Goal: Task Accomplishment & Management: Use online tool/utility

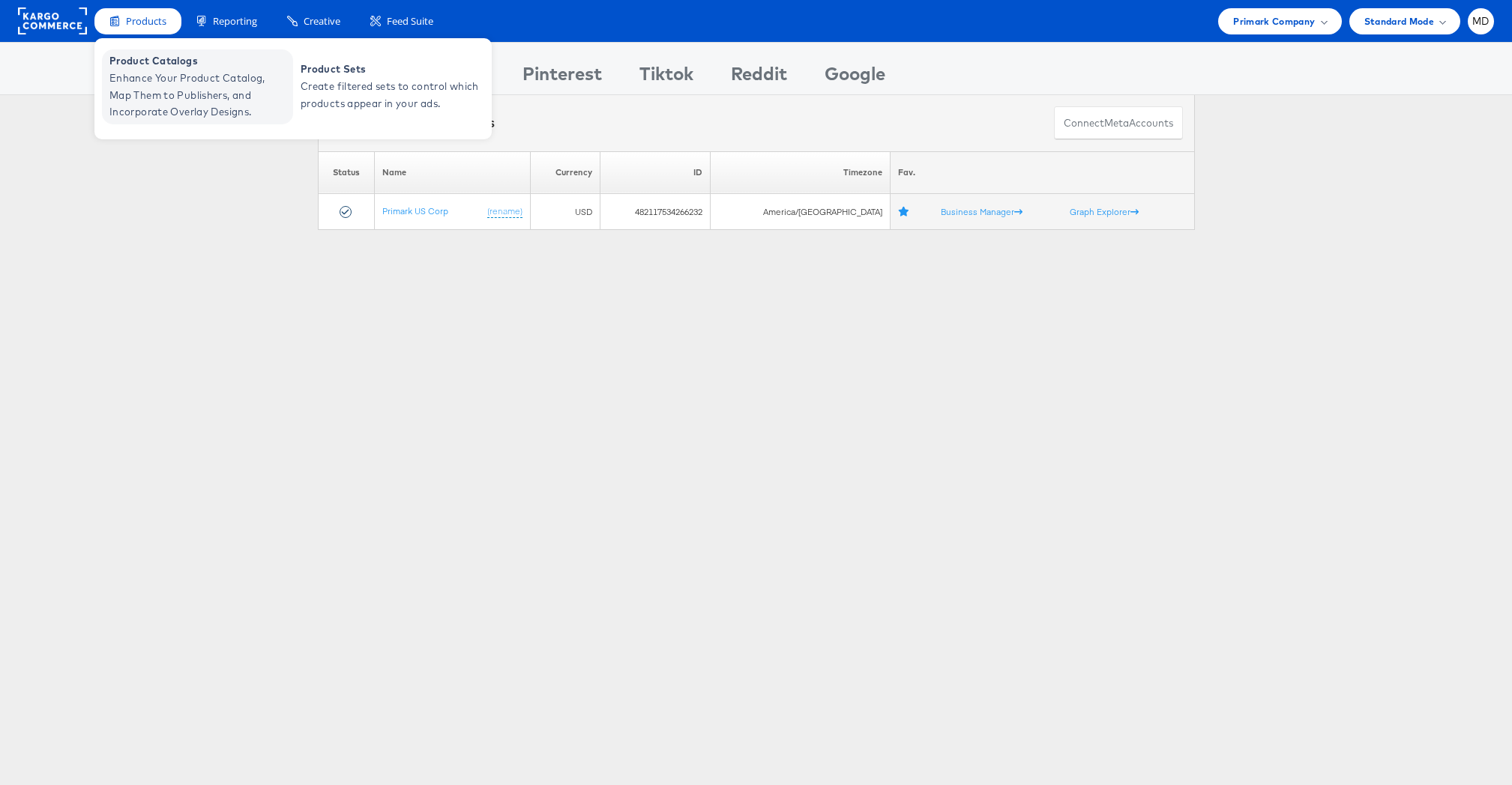
click at [159, 71] on span "Enhance Your Product Catalog, Map Them to Publishers, and Incorporate Overlay D…" at bounding box center [199, 95] width 180 height 51
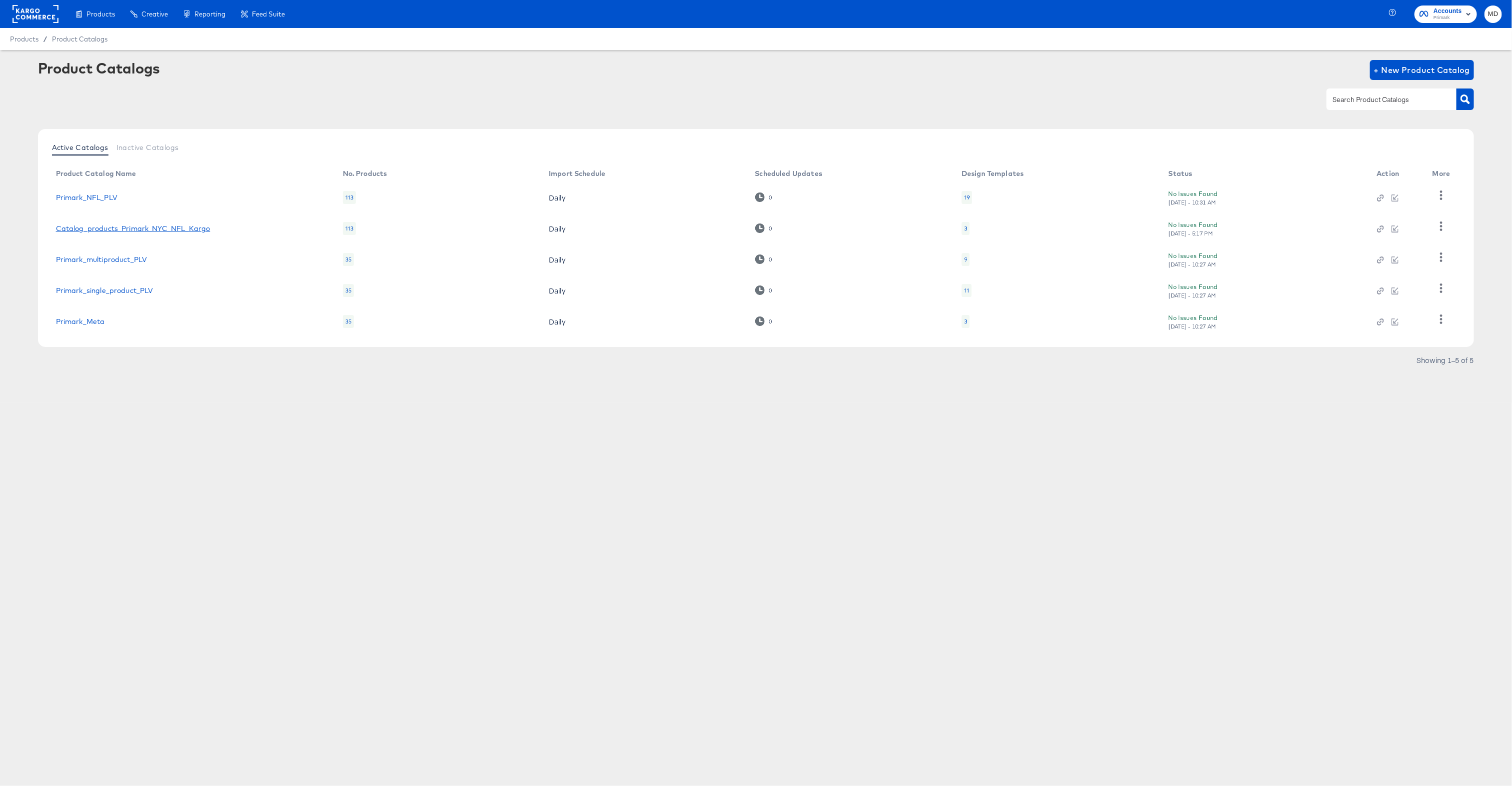
click at [103, 231] on link "Catalog_products_Primark_NYC_NFL_Kargo" at bounding box center [133, 228] width 154 height 8
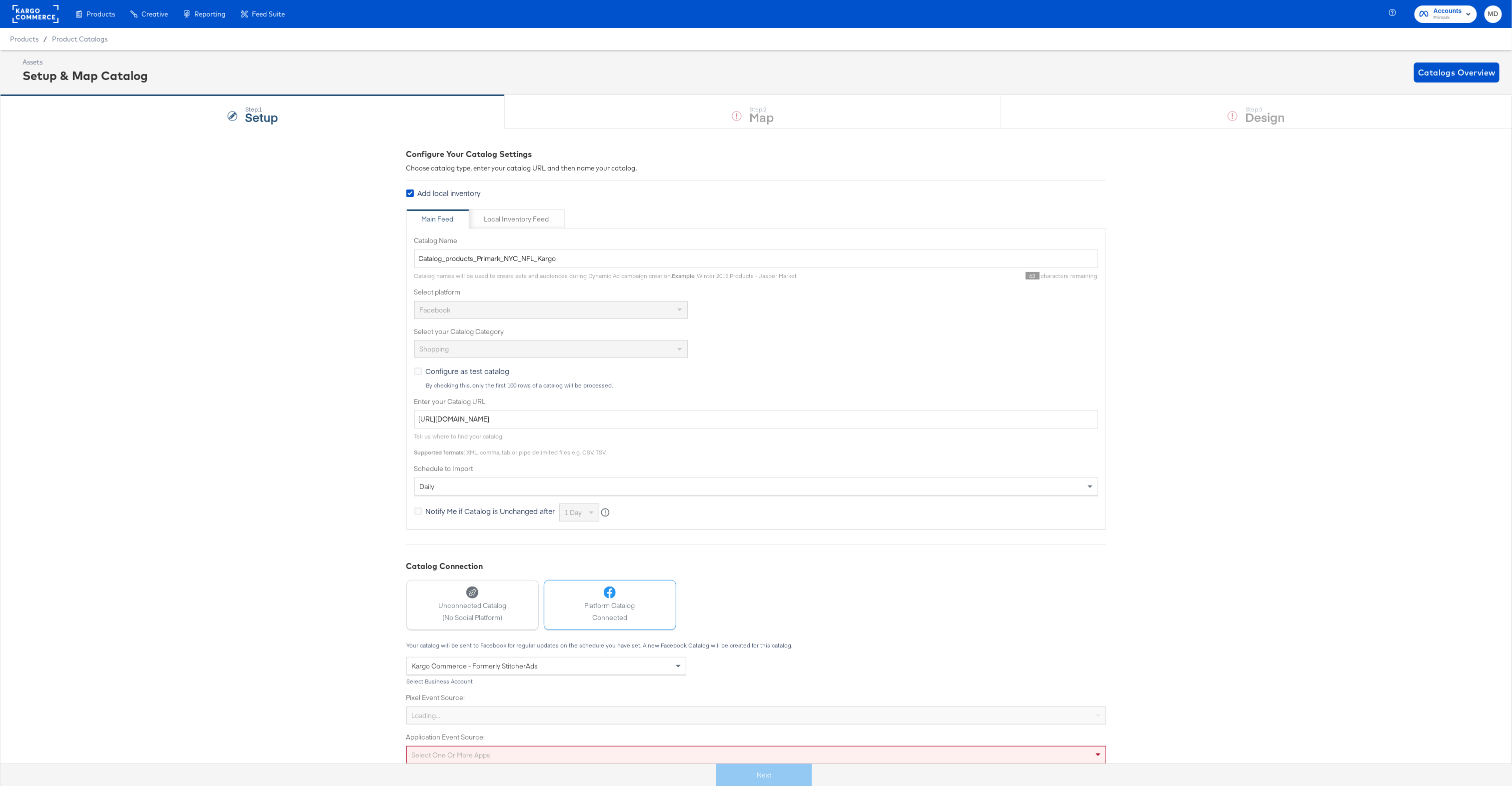
click at [791, 782] on div "Next" at bounding box center [764, 775] width 1527 height 22
click at [791, 782] on div "Next" at bounding box center [764, 775] width 1527 height 22
click at [784, 775] on div "Next" at bounding box center [764, 775] width 1527 height 22
click at [1153, 551] on div "Configure Your Catalog Settings Choose catalog type, enter your catalog URL and…" at bounding box center [756, 456] width 1512 height 655
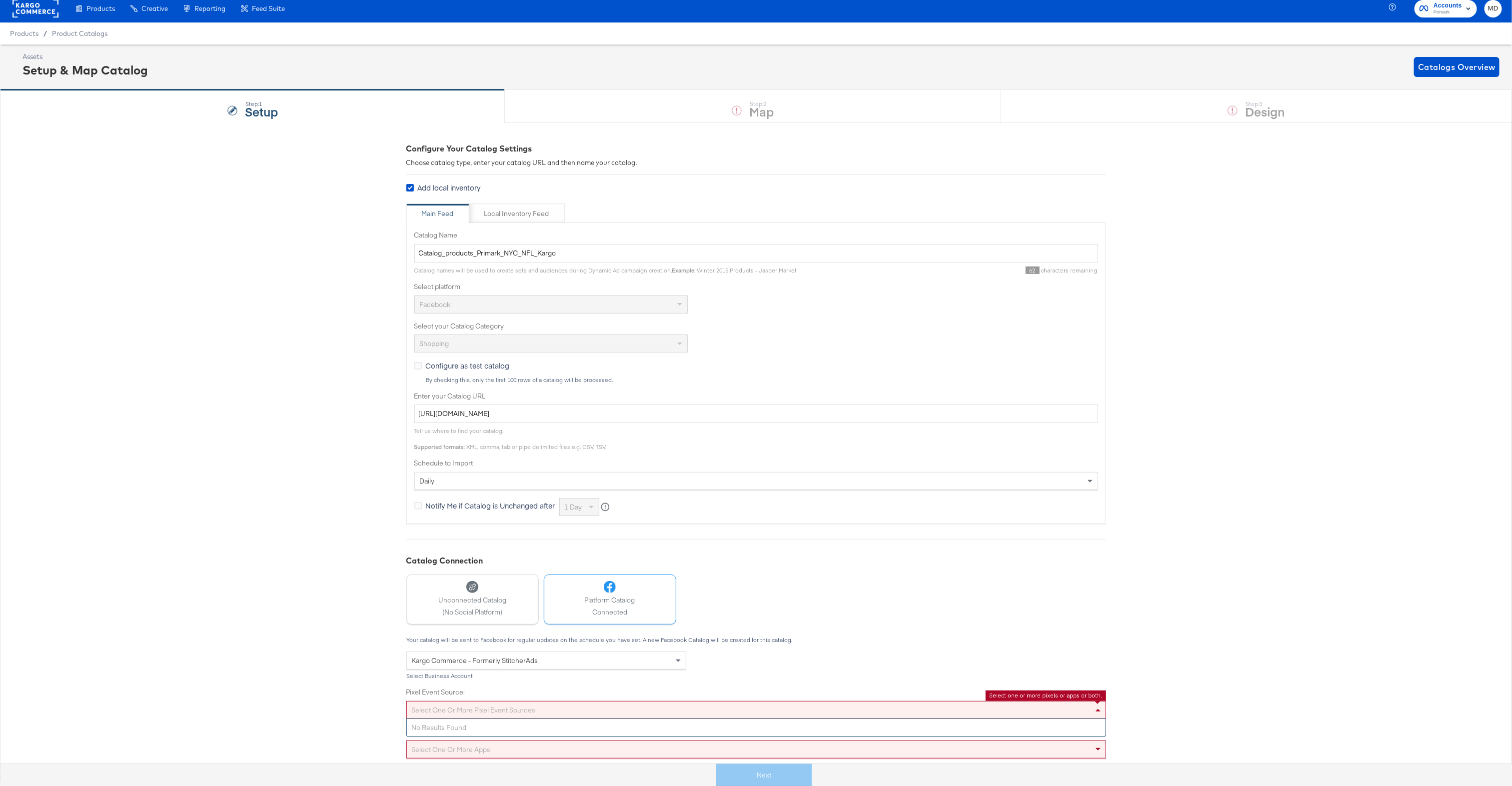
click at [975, 709] on div "Select one or more pixel event sources" at bounding box center [756, 710] width 698 height 17
click at [747, 764] on div "Next" at bounding box center [764, 775] width 1527 height 22
click at [520, 706] on div "Select one or more pixel event sources" at bounding box center [756, 710] width 698 height 17
click at [251, 440] on div "Configure Your Catalog Settings Choose catalog type, enter your catalog URL and…" at bounding box center [756, 450] width 1512 height 655
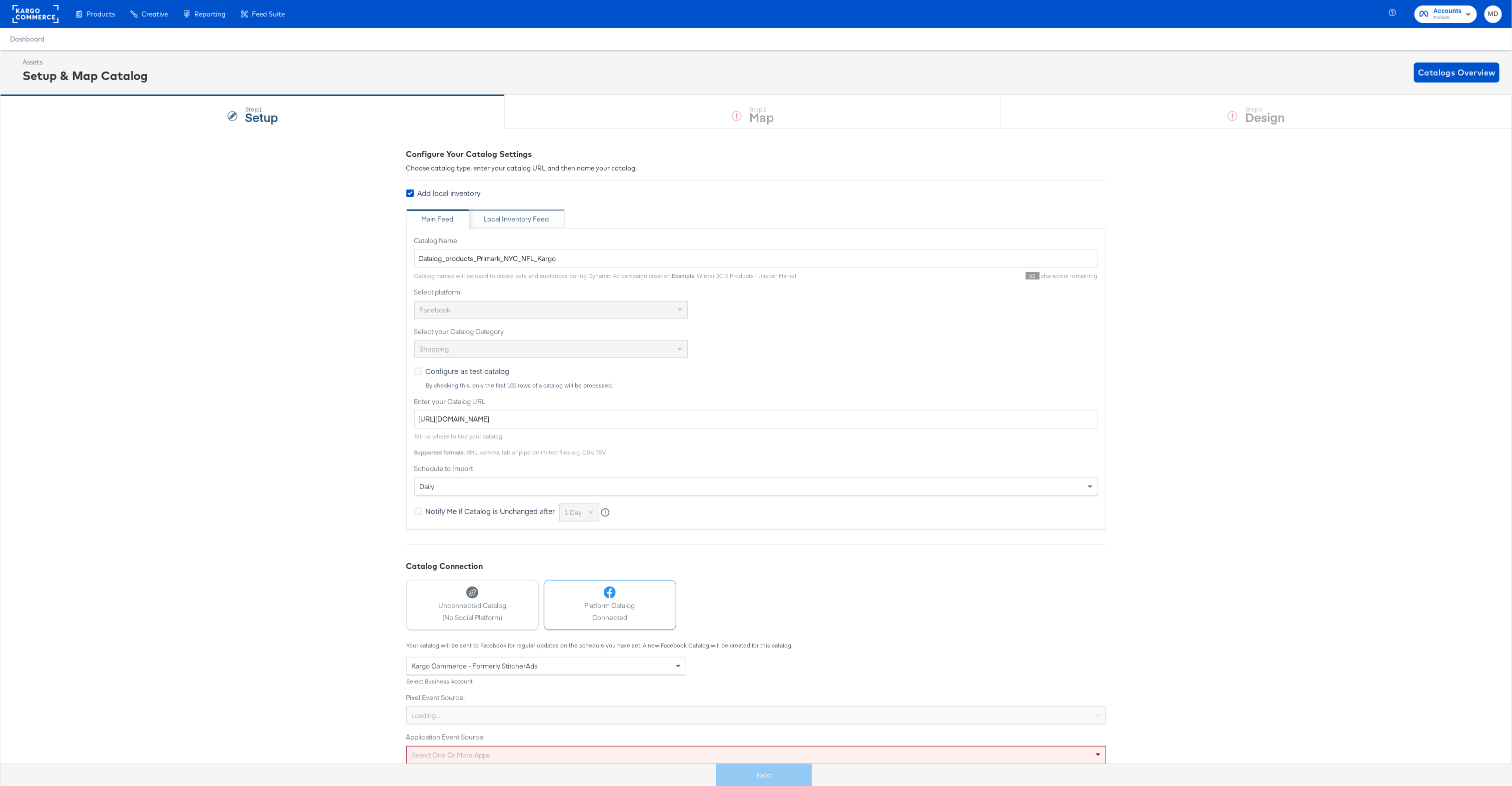
click at [523, 220] on div "Local Inventory Feed" at bounding box center [517, 219] width 65 height 9
type input "Local Inventory Feed for Primark NFL Catalog"
type input "https://ace.stitcherads.com/exports/1450/universal/none/universal/export.tsv.gz"
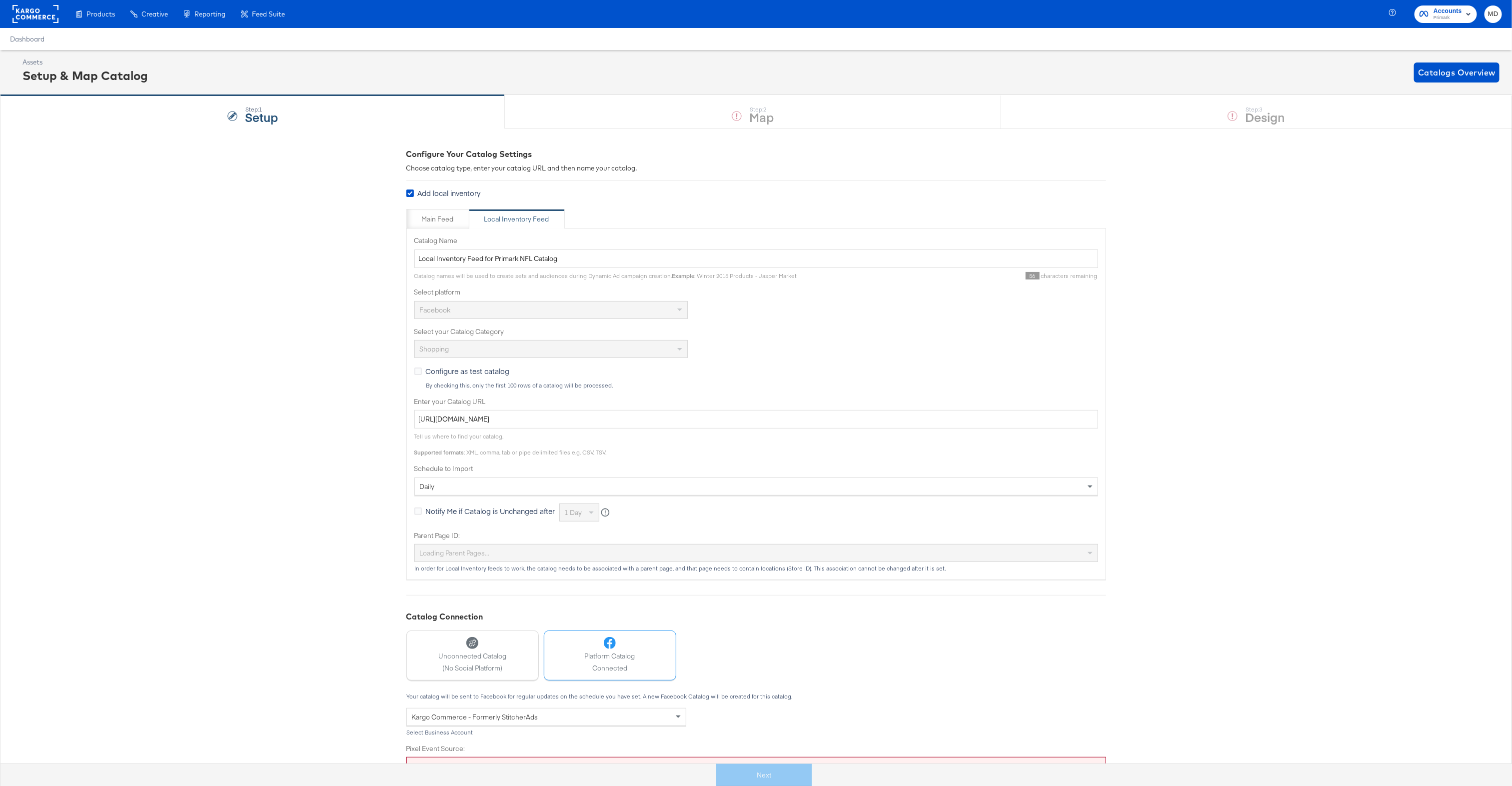
click at [688, 90] on div "Assets Setup & Map Catalog Catalogs Overview" at bounding box center [756, 72] width 1512 height 45
click at [688, 116] on div "Step: 1 Setup Step: 2 Map Step: 3 Design" at bounding box center [756, 112] width 1512 height 33
click at [1172, 106] on div "Step: 1 Setup Step: 2 Map Step: 3 Design" at bounding box center [756, 112] width 1512 height 33
click at [29, 8] on rect at bounding box center [35, 14] width 46 height 18
